Goal: Information Seeking & Learning: Learn about a topic

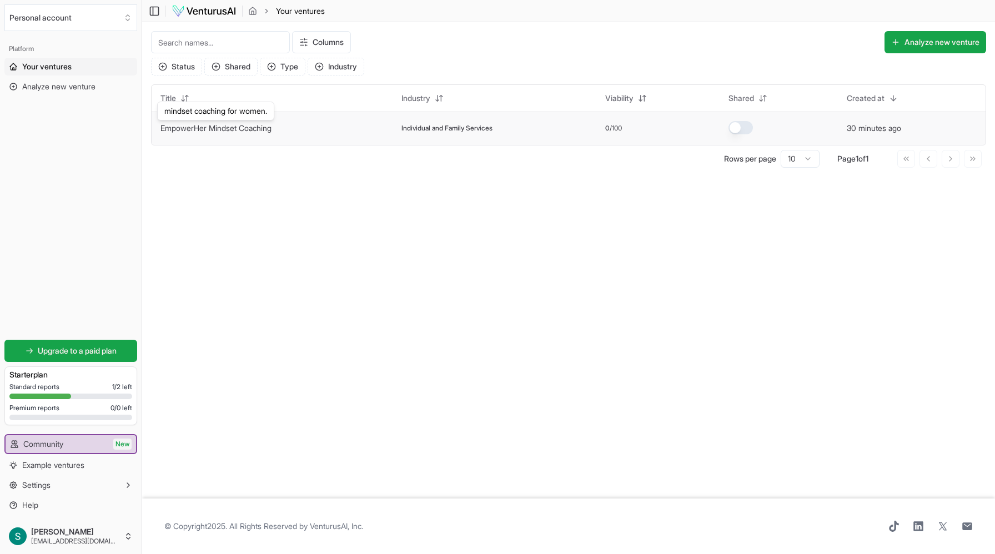
click at [219, 129] on link "EmpowerHer Mindset Coaching" at bounding box center [216, 127] width 111 height 9
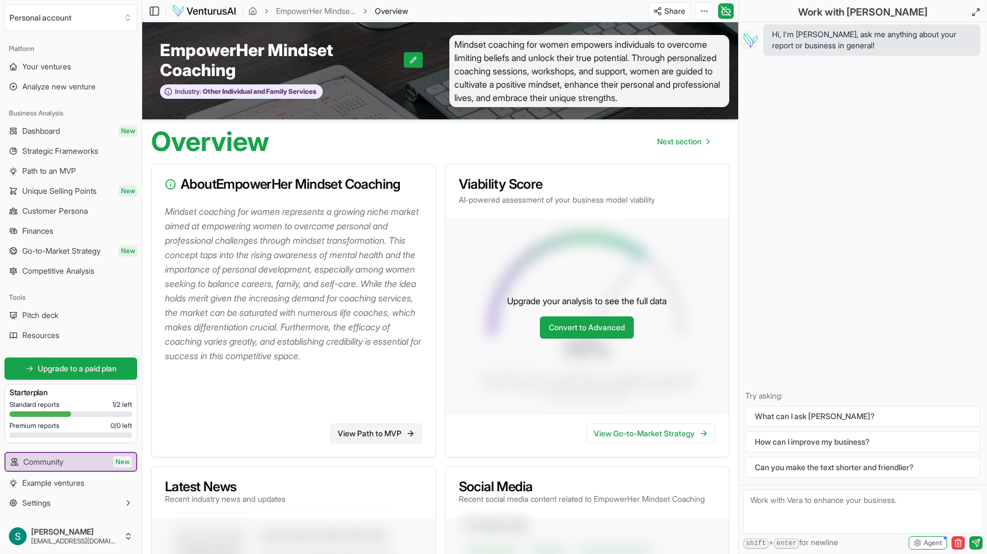
click at [362, 441] on link "View Path to MVP" at bounding box center [377, 434] width 92 height 20
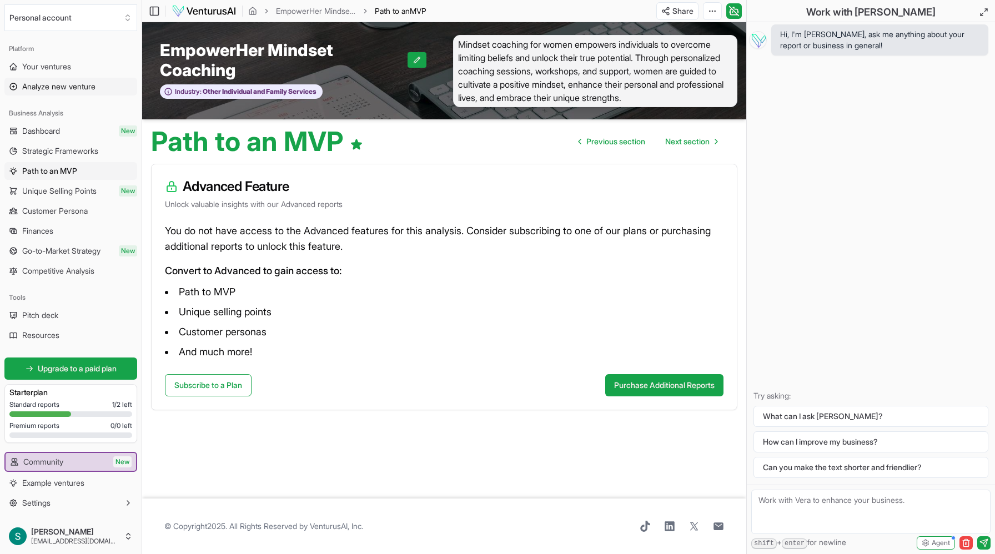
click at [55, 88] on span "Analyze new venture" at bounding box center [58, 86] width 73 height 11
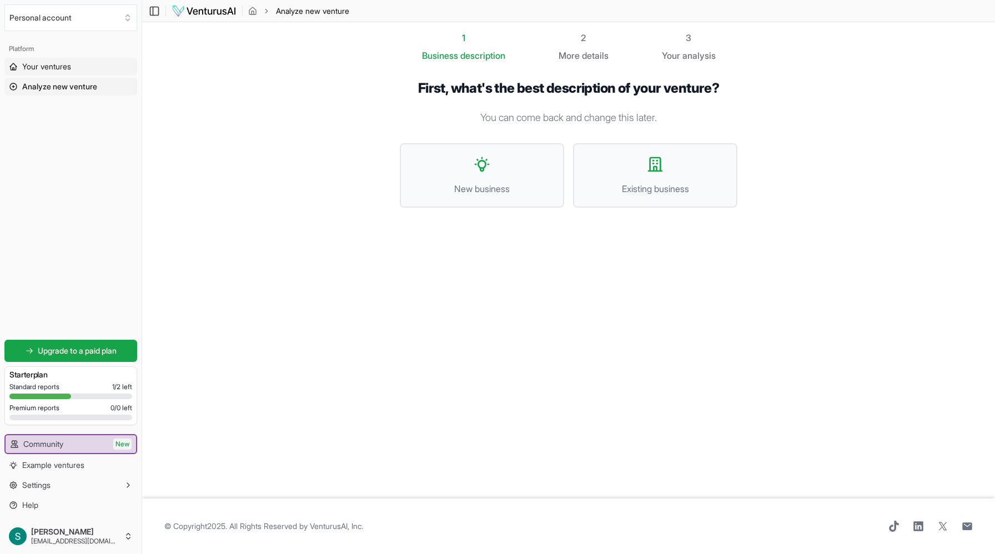
click at [53, 72] on span "Your ventures" at bounding box center [46, 66] width 49 height 11
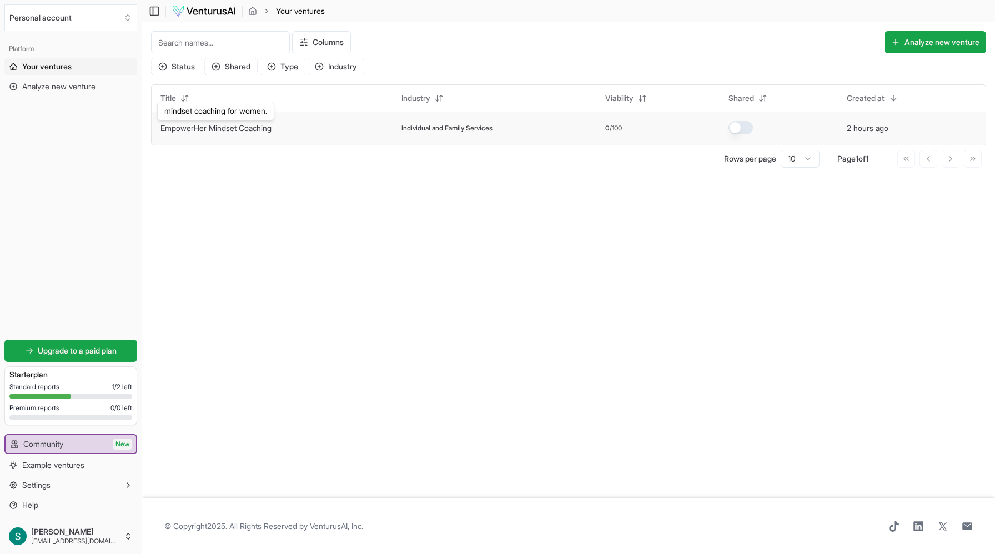
click at [234, 126] on link "EmpowerHer Mindset Coaching" at bounding box center [216, 127] width 111 height 9
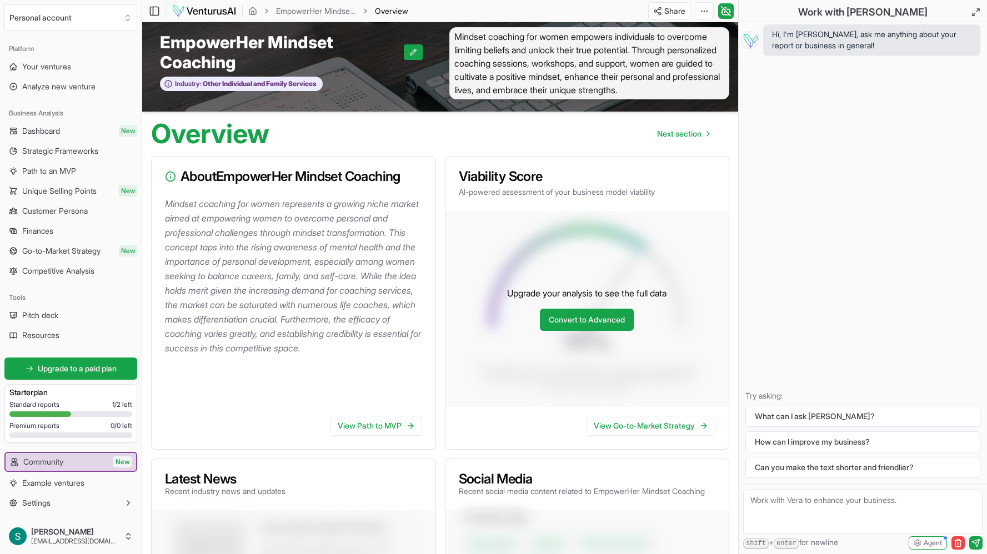
click at [315, 183] on h3 "About EmpowerHer Mindset Coaching" at bounding box center [293, 176] width 257 height 13
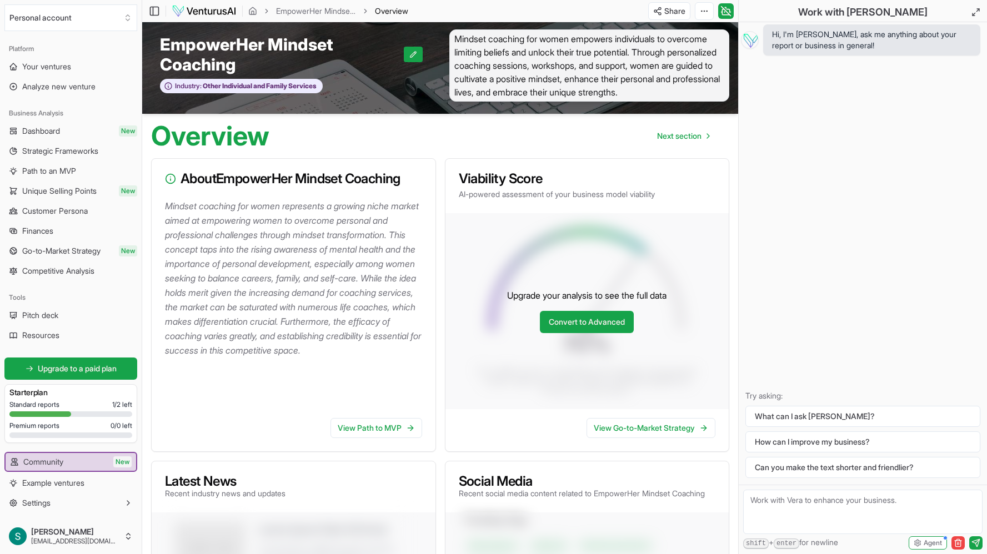
scroll to position [5, 0]
drag, startPoint x: 352, startPoint y: 280, endPoint x: 352, endPoint y: 303, distance: 22.8
click at [352, 279] on p "Mindset coaching for women represents a growing niche market aimed at empowerin…" at bounding box center [296, 278] width 262 height 159
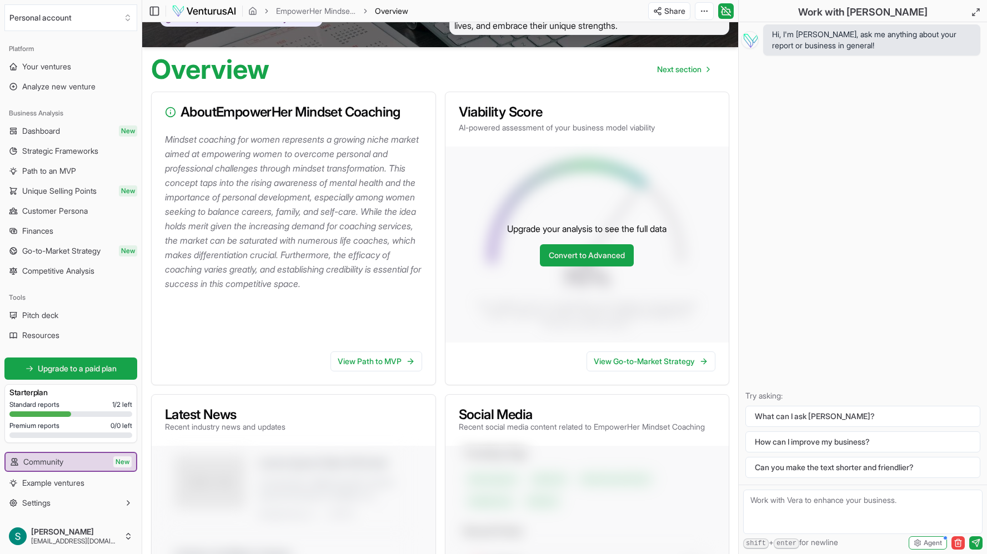
scroll to position [0, 0]
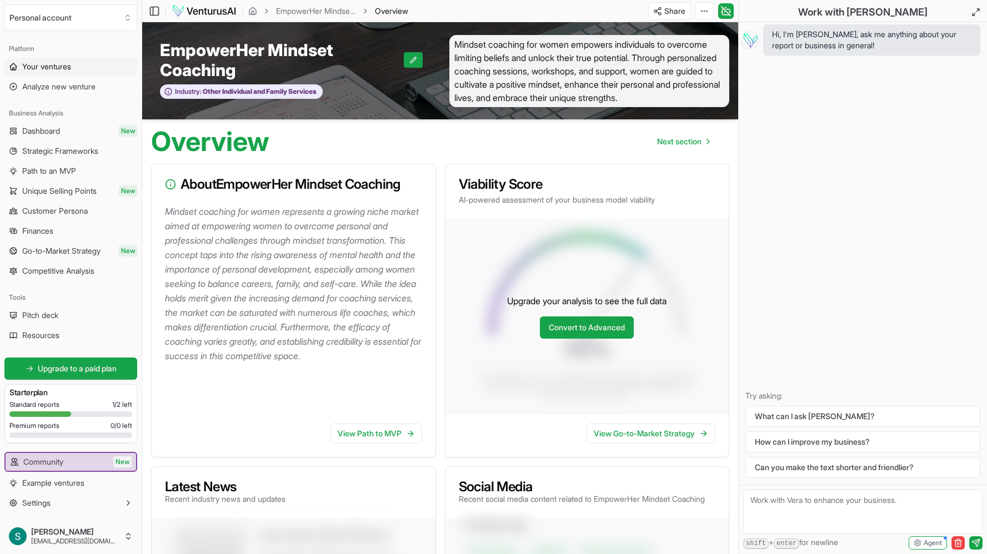
click at [41, 69] on span "Your ventures" at bounding box center [46, 66] width 49 height 11
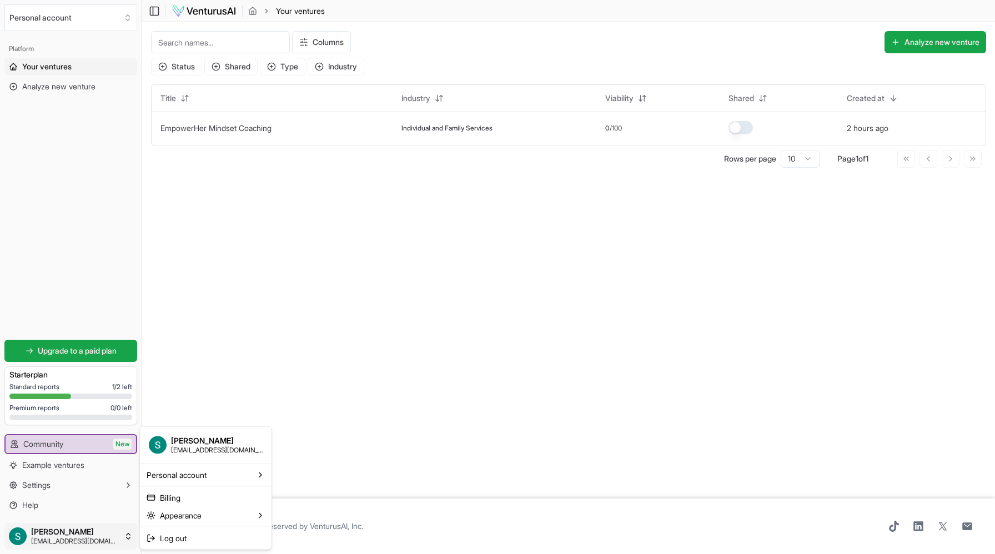
click at [128, 538] on html "We value your privacy We use cookies to enhance your browsing experience, serve…" at bounding box center [497, 277] width 995 height 554
click at [206, 471] on span "Personal account" at bounding box center [177, 474] width 60 height 11
click at [123, 485] on html "We value your privacy We use cookies to enhance your browsing experience, serve…" at bounding box center [497, 277] width 995 height 554
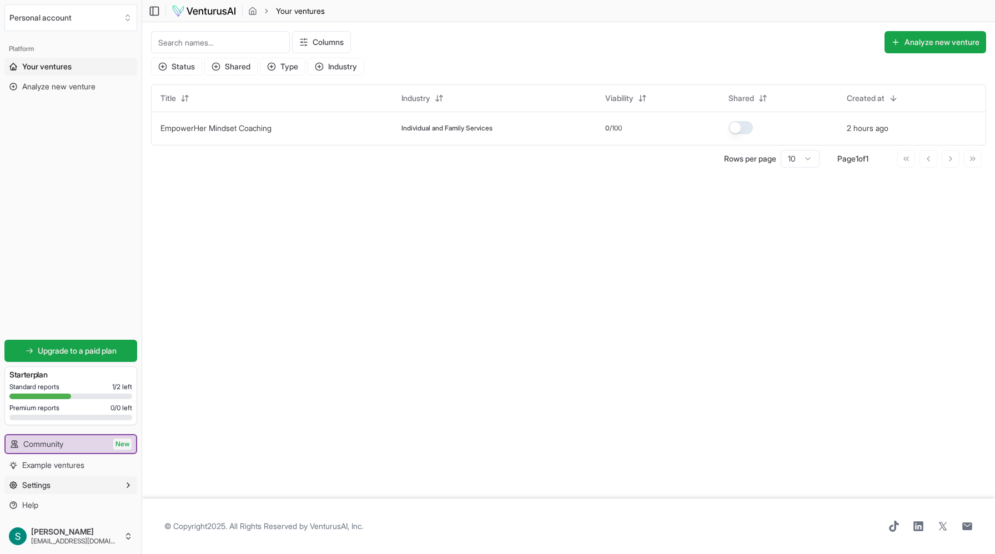
click at [123, 485] on button "Settings" at bounding box center [70, 486] width 133 height 18
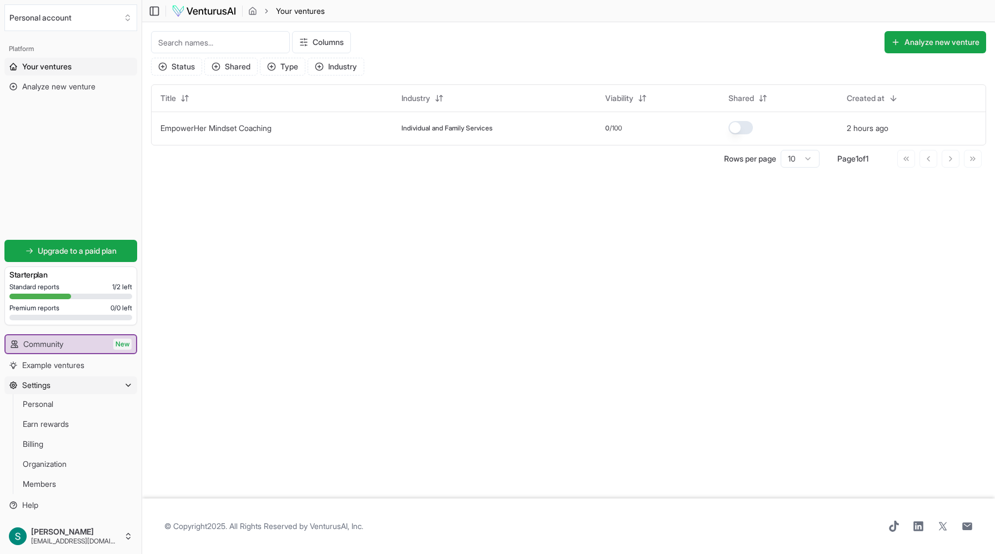
click at [128, 384] on icon "button" at bounding box center [128, 385] width 9 height 9
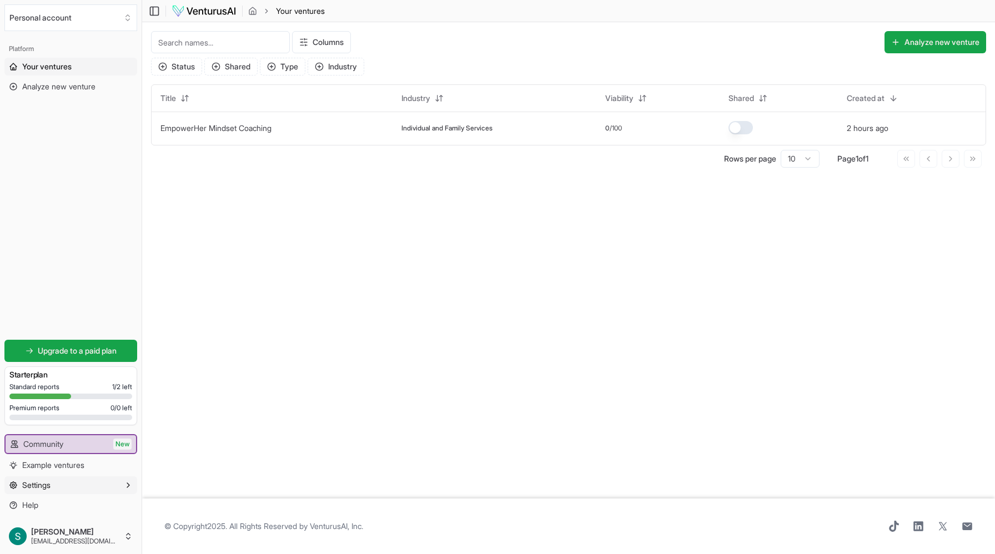
click at [88, 483] on button "Settings" at bounding box center [70, 486] width 133 height 18
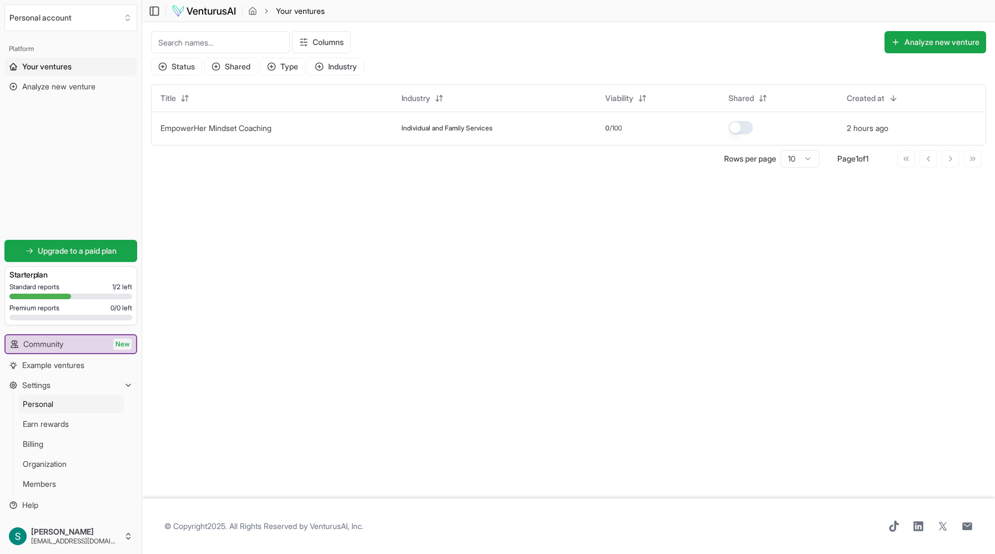
click at [58, 404] on link "Personal" at bounding box center [71, 405] width 106 height 18
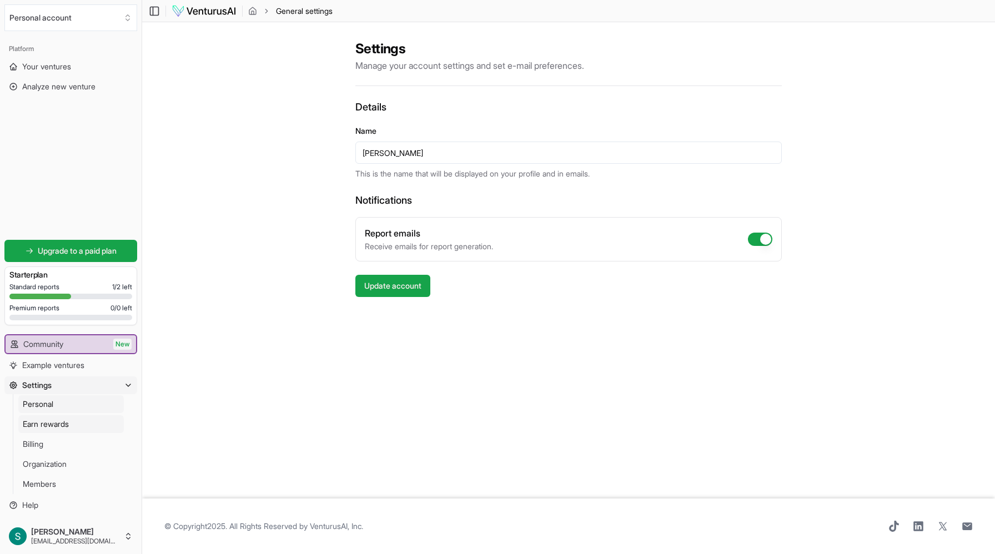
click at [62, 426] on span "Earn rewards" at bounding box center [46, 424] width 46 height 11
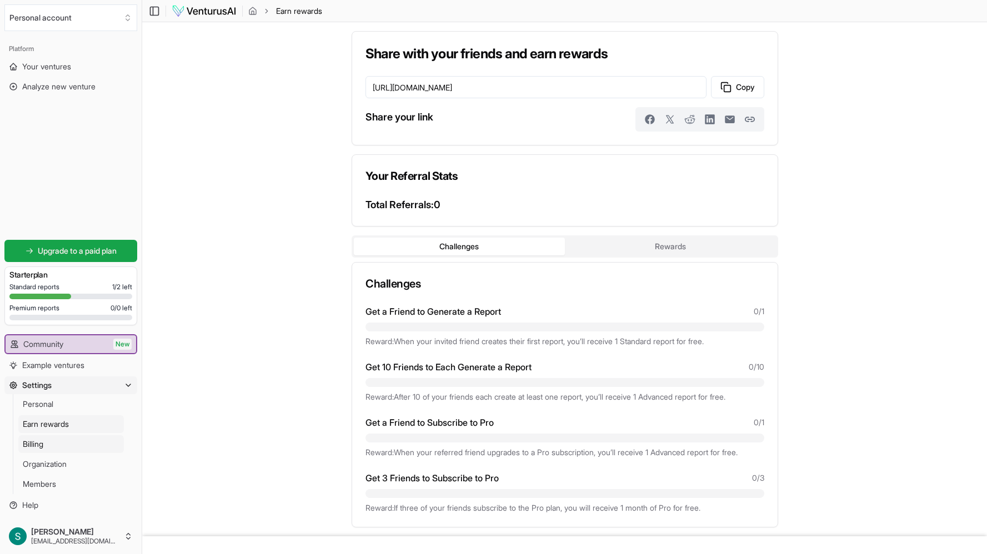
click at [58, 449] on link "Billing" at bounding box center [71, 445] width 106 height 18
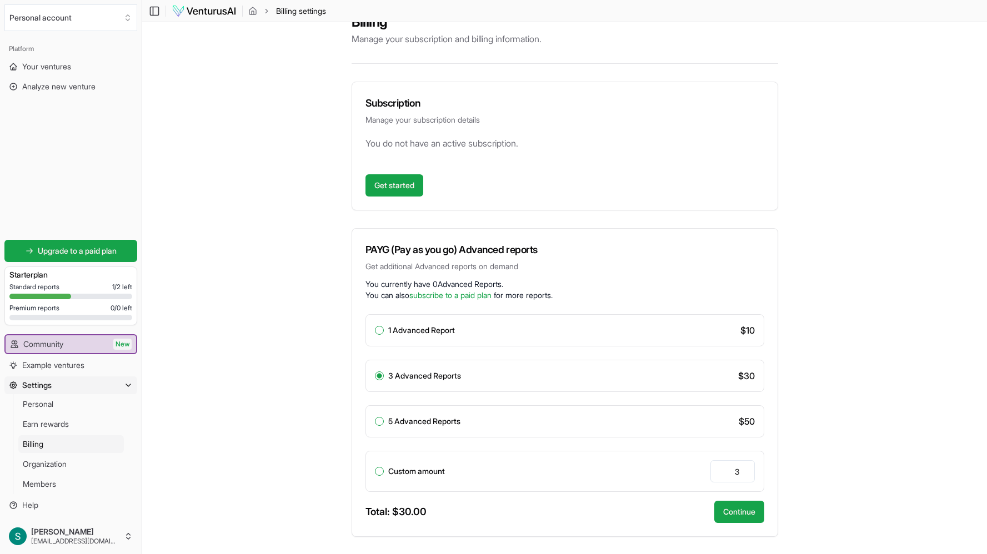
scroll to position [32, 0]
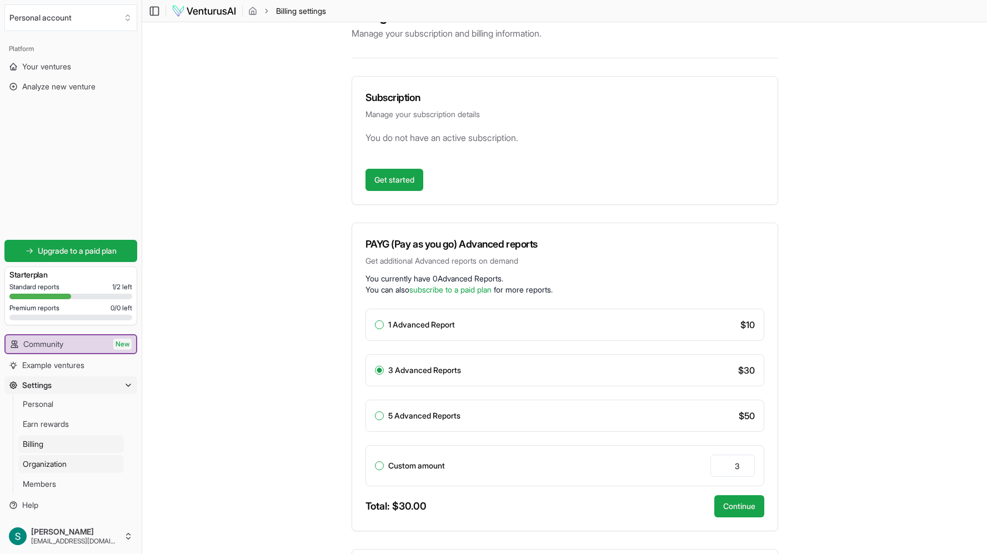
click at [54, 465] on span "Organization" at bounding box center [45, 464] width 44 height 11
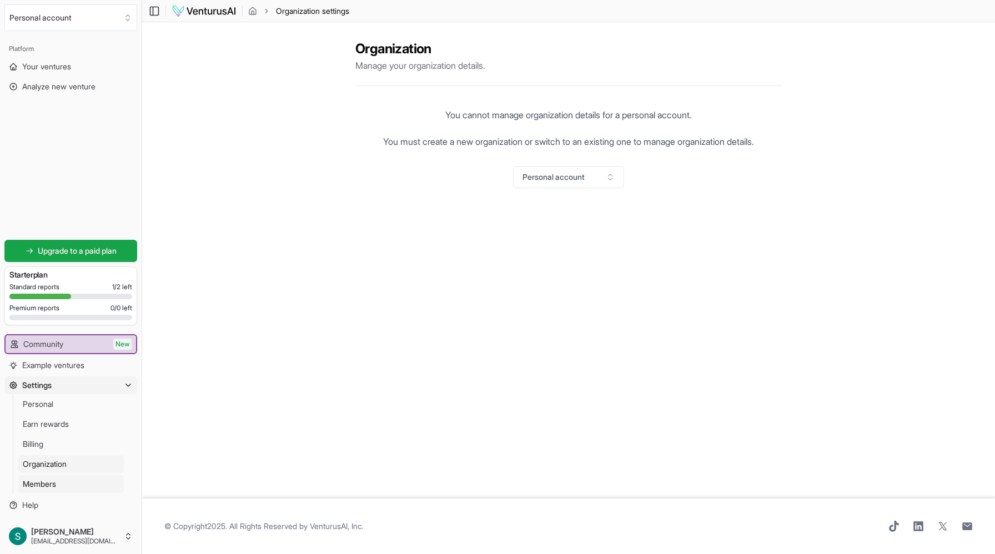
click at [57, 483] on link "Members" at bounding box center [71, 485] width 106 height 18
click at [37, 66] on span "Your ventures" at bounding box center [46, 66] width 49 height 11
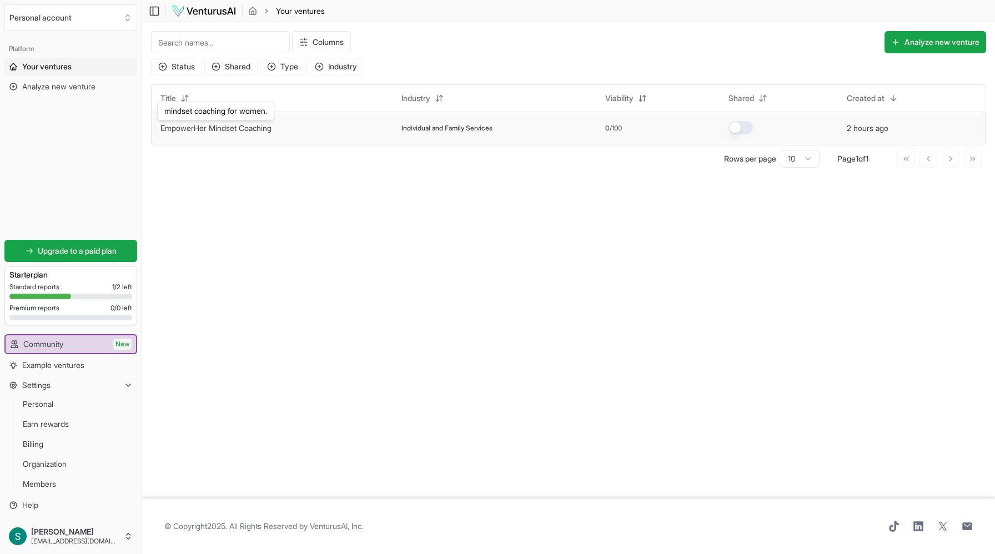
click at [215, 133] on link "EmpowerHer Mindset Coaching" at bounding box center [216, 127] width 111 height 9
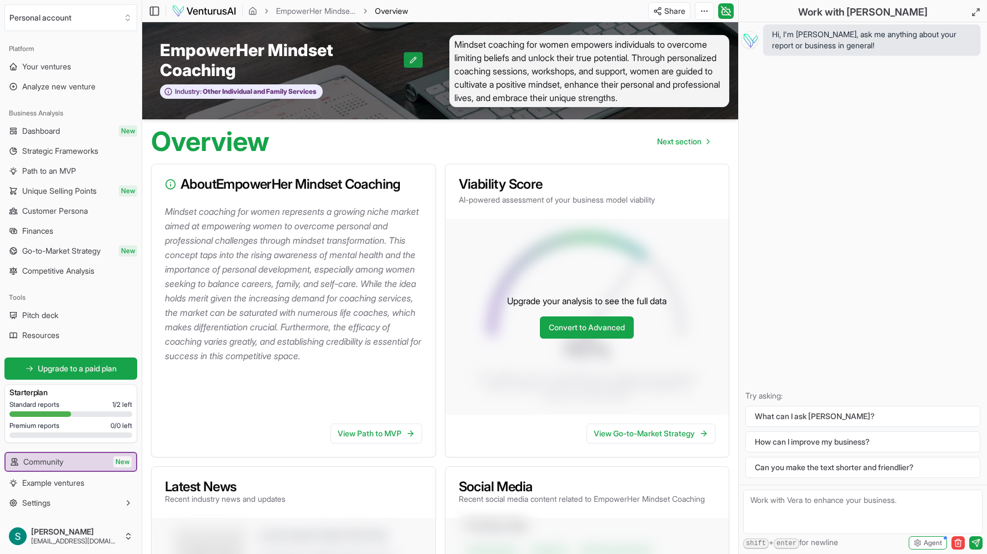
click at [416, 64] on icon at bounding box center [413, 60] width 8 height 8
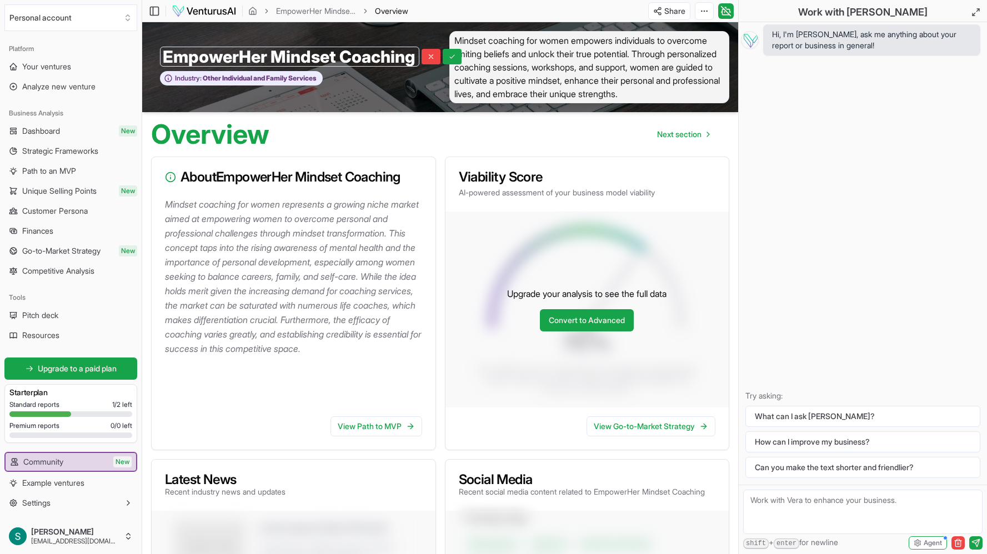
scroll to position [0, 37]
drag, startPoint x: 167, startPoint y: 61, endPoint x: 378, endPoint y: 71, distance: 210.7
click at [378, 67] on input "EmpowerHer Mindset Coaching" at bounding box center [289, 57] width 259 height 20
type input "Orivolve"
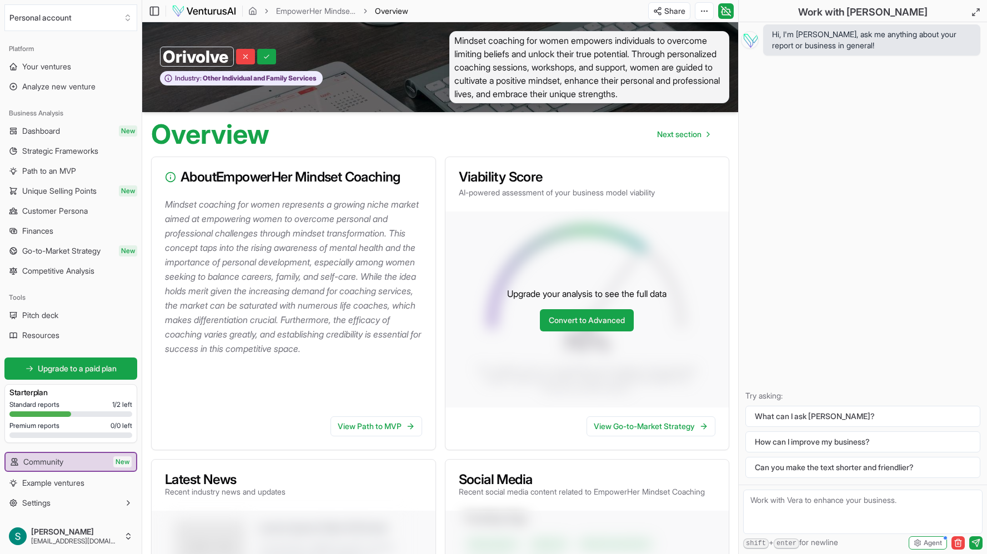
scroll to position [1, 0]
click at [267, 60] on icon at bounding box center [267, 56] width 8 height 8
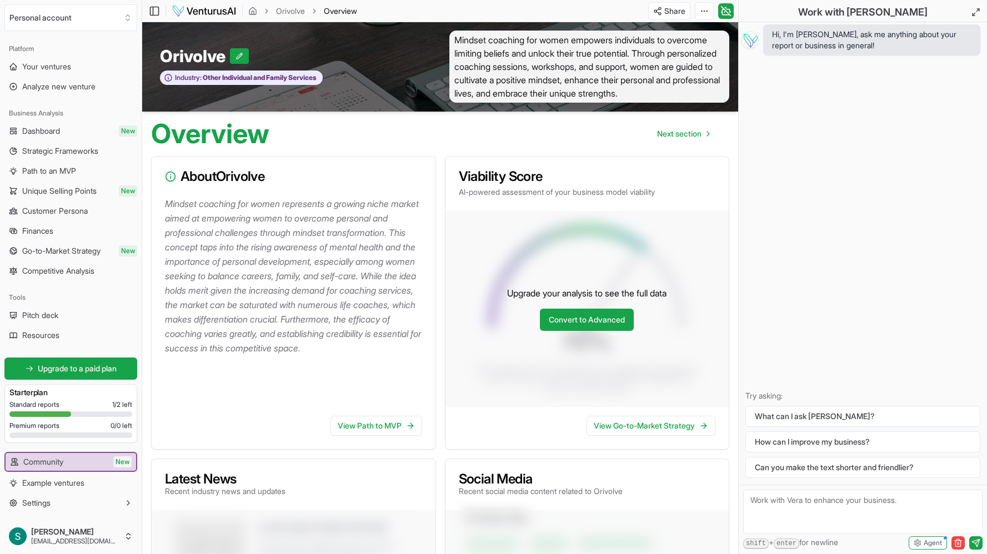
click at [498, 73] on span "Mindset coaching for women empowers individuals to overcome limiting beliefs an…" at bounding box center [589, 67] width 281 height 72
click at [508, 97] on span "Mindset coaching for women empowers individuals to overcome limiting beliefs an…" at bounding box center [589, 67] width 281 height 72
click at [509, 97] on span "Mindset coaching for women empowers individuals to overcome limiting beliefs an…" at bounding box center [589, 67] width 281 height 72
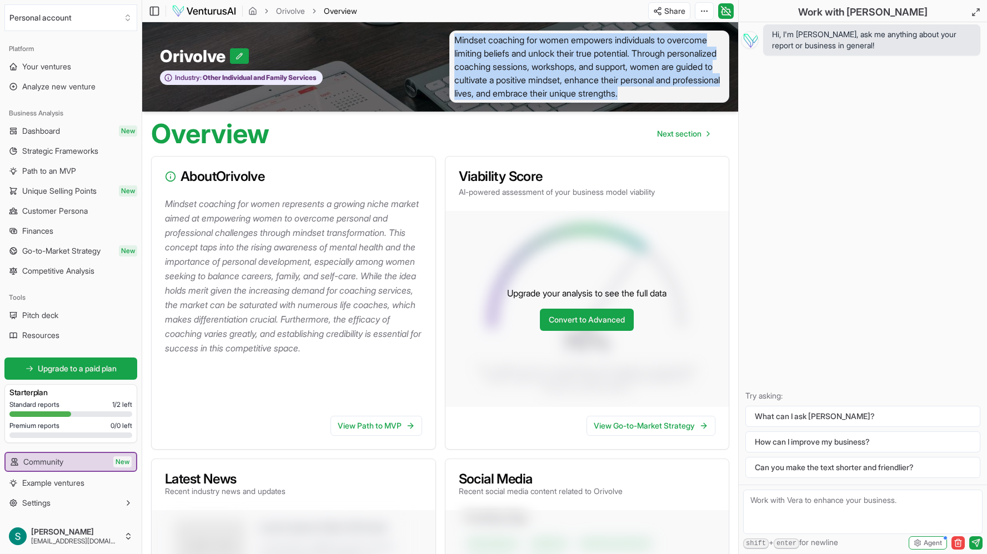
click at [509, 97] on span "Mindset coaching for women empowers individuals to overcome limiting beliefs an…" at bounding box center [589, 67] width 281 height 72
click at [506, 103] on span "Mindset coaching for women empowers individuals to overcome limiting beliefs an…" at bounding box center [589, 67] width 281 height 72
drag, startPoint x: 504, startPoint y: 108, endPoint x: 444, endPoint y: 49, distance: 84.5
click at [444, 49] on div "Mindset coaching for women empowers individuals to overcome limiting beliefs an…" at bounding box center [590, 67] width 298 height 72
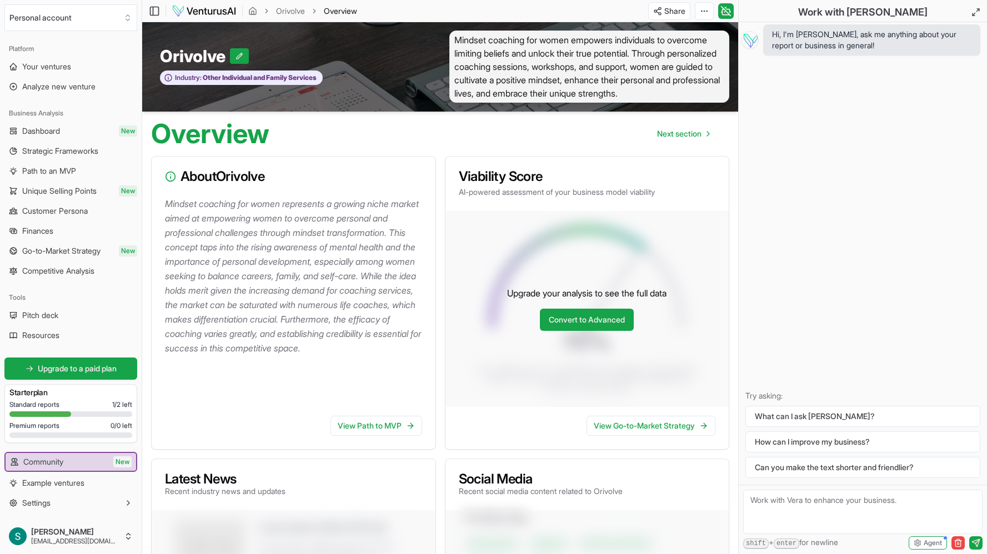
click at [327, 298] on p "Mindset coaching for women represents a growing niche market aimed at empowerin…" at bounding box center [296, 276] width 262 height 159
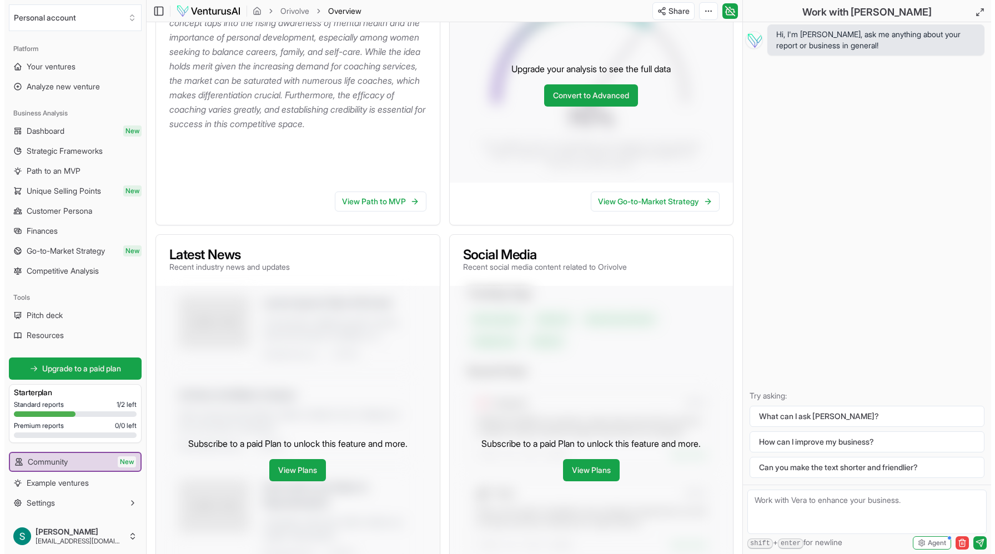
scroll to position [0, 0]
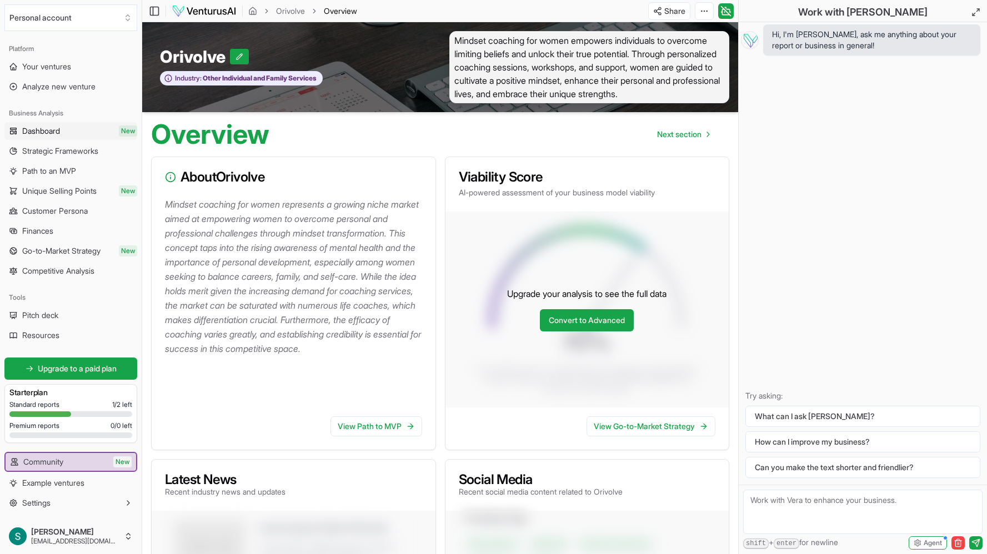
click at [49, 133] on span "Dashboard" at bounding box center [41, 131] width 38 height 11
click at [77, 88] on span "Analyze new venture" at bounding box center [58, 86] width 73 height 11
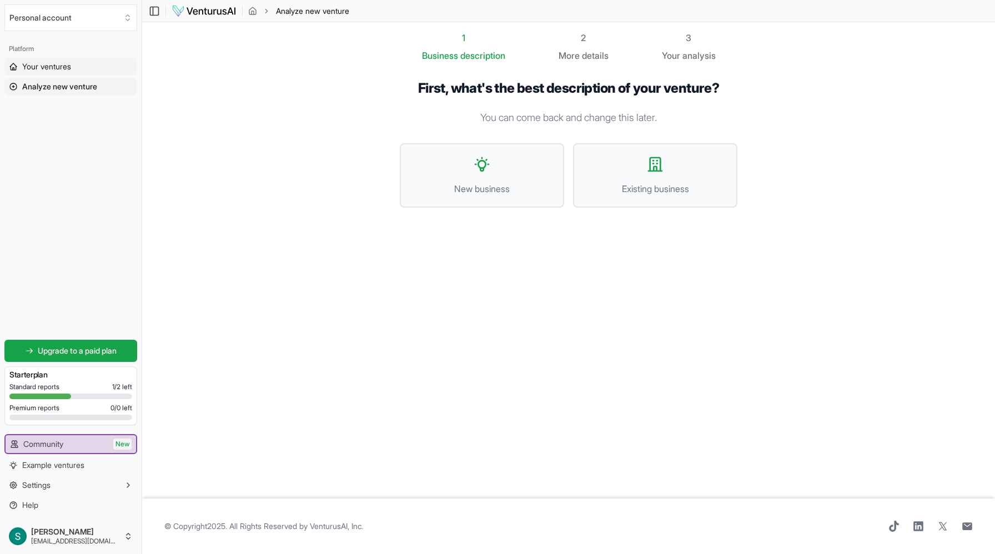
click at [56, 67] on span "Your ventures" at bounding box center [46, 66] width 49 height 11
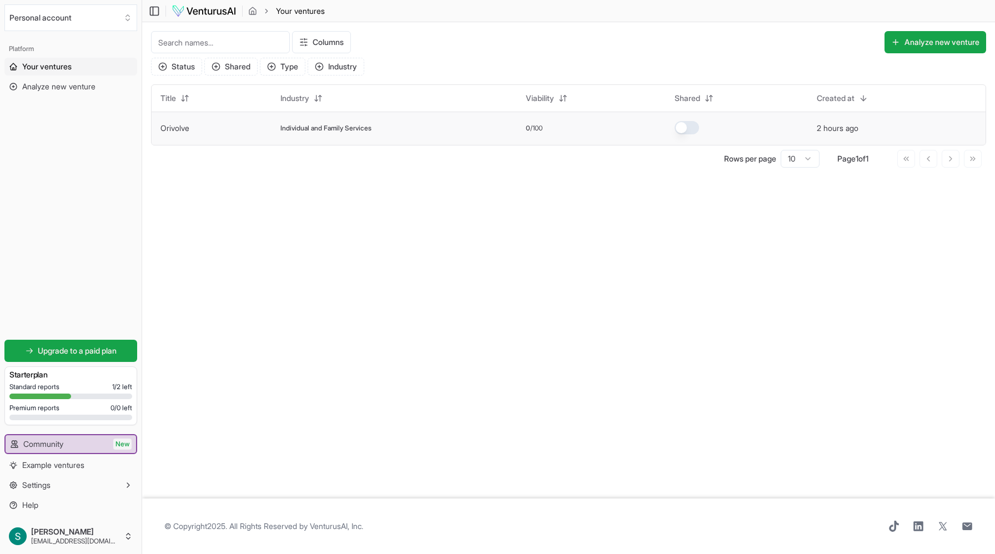
click at [173, 132] on link "Orivolve" at bounding box center [175, 127] width 29 height 9
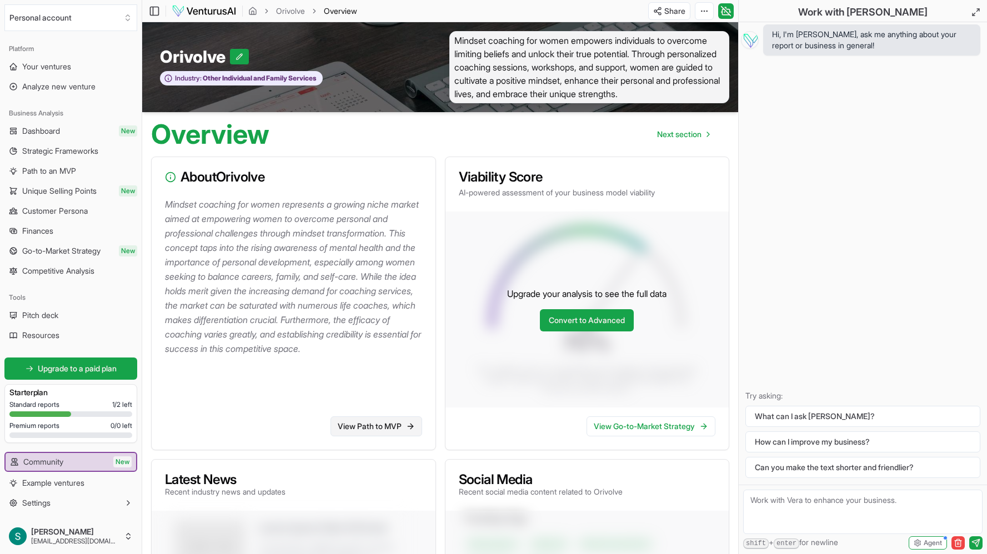
click at [364, 437] on link "View Path to MVP" at bounding box center [377, 427] width 92 height 20
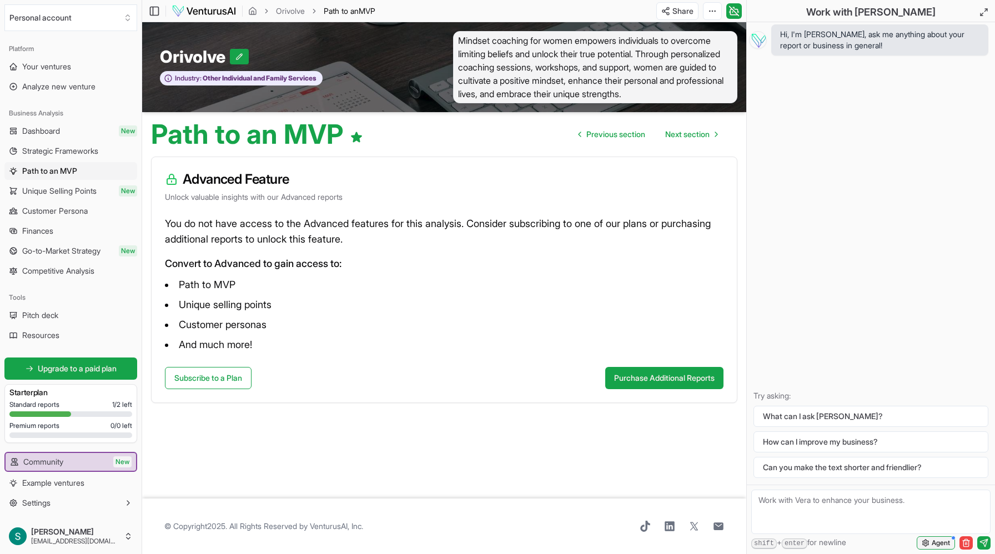
click at [923, 543] on icon "button" at bounding box center [926, 543] width 8 height 8
click at [734, 9] on icon at bounding box center [734, 10] width 11 height 13
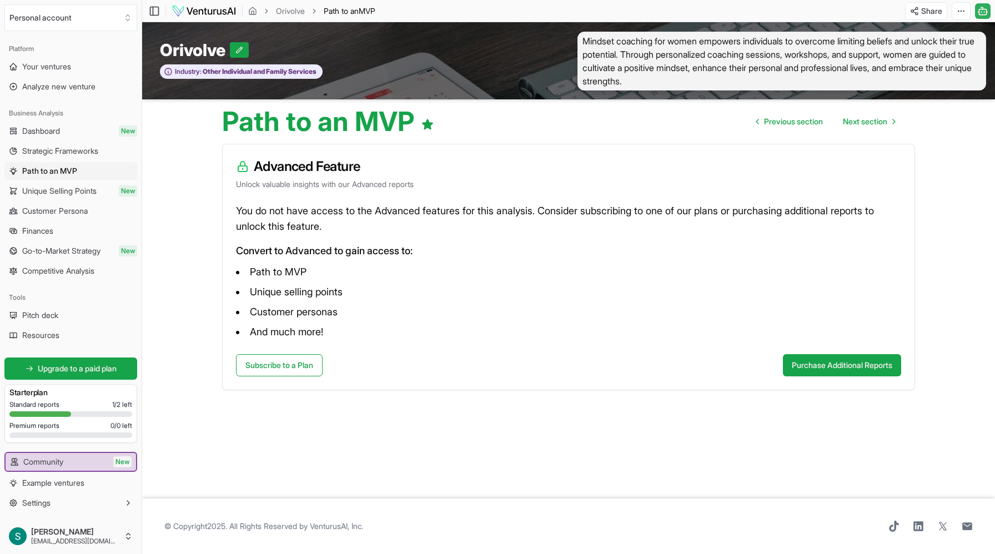
click at [983, 15] on icon at bounding box center [983, 10] width 11 height 13
